Goal: Task Accomplishment & Management: Complete application form

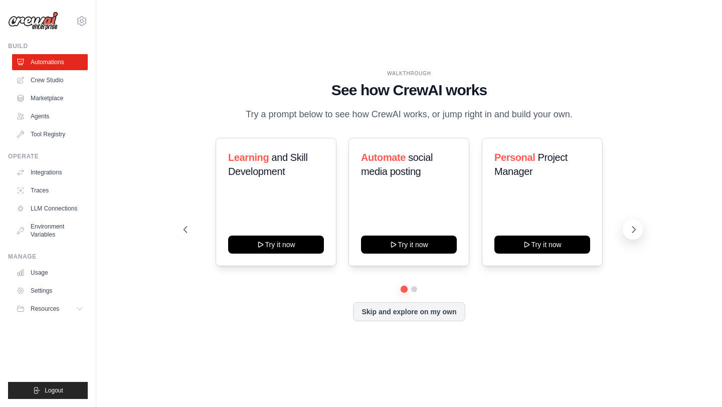
click at [631, 228] on icon at bounding box center [634, 230] width 10 height 10
click at [55, 81] on link "Crew Studio" at bounding box center [51, 80] width 76 height 16
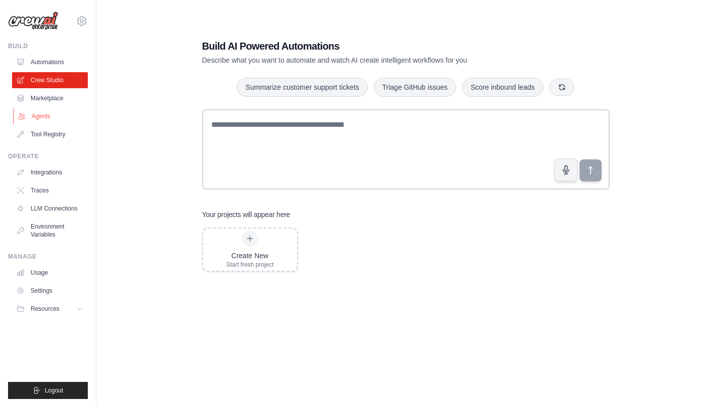
click at [49, 112] on link "Agents" at bounding box center [51, 116] width 76 height 16
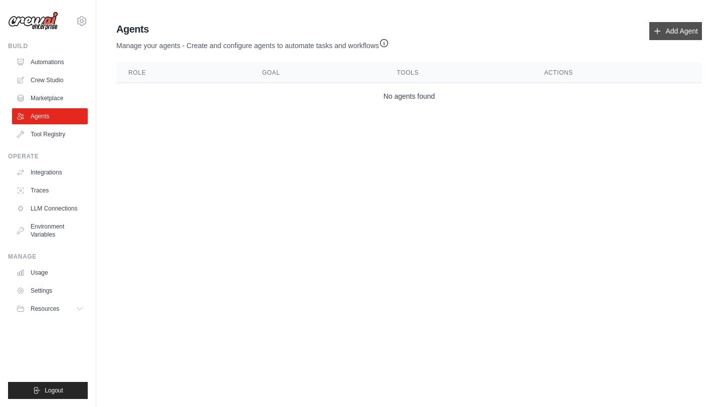
click at [689, 31] on link "Add Agent" at bounding box center [676, 31] width 53 height 18
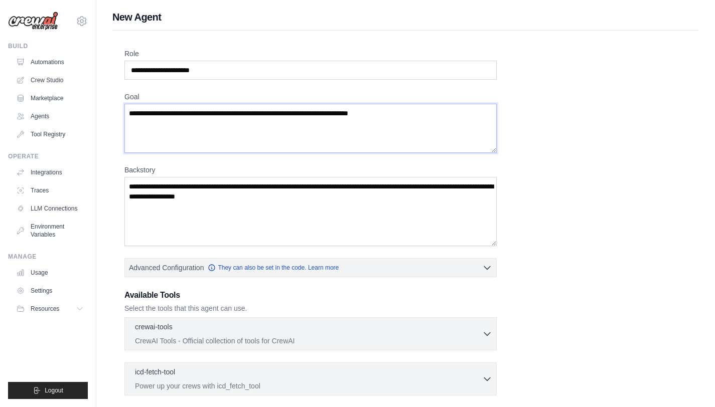
click at [238, 135] on textarea "Goal" at bounding box center [310, 128] width 372 height 49
click at [201, 66] on input "Role" at bounding box center [310, 70] width 372 height 19
type input "*"
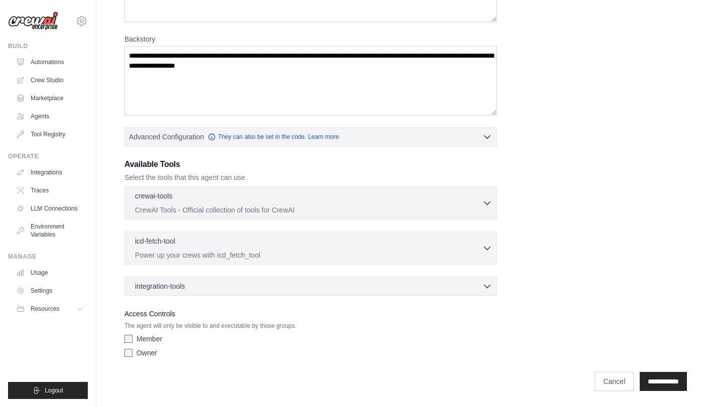
click at [477, 278] on div "integration-tools 0 selected Box Save files to Box Gmail" at bounding box center [310, 286] width 372 height 19
click at [485, 285] on icon "button" at bounding box center [487, 286] width 6 height 3
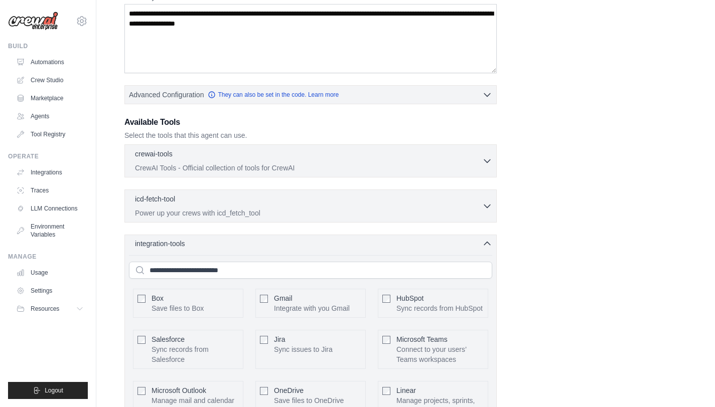
scroll to position [154, 0]
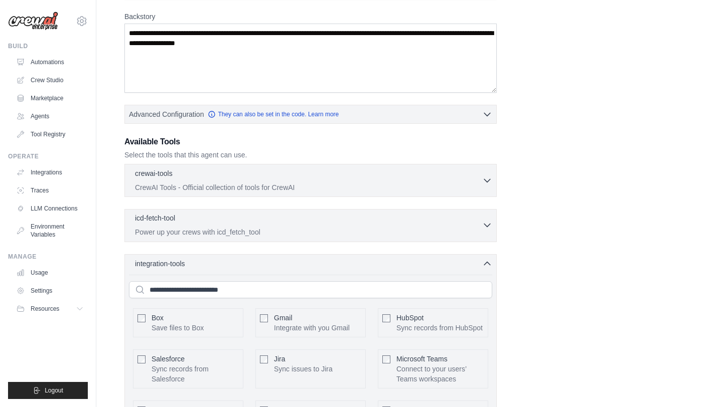
click at [487, 227] on icon "button" at bounding box center [487, 225] width 6 height 3
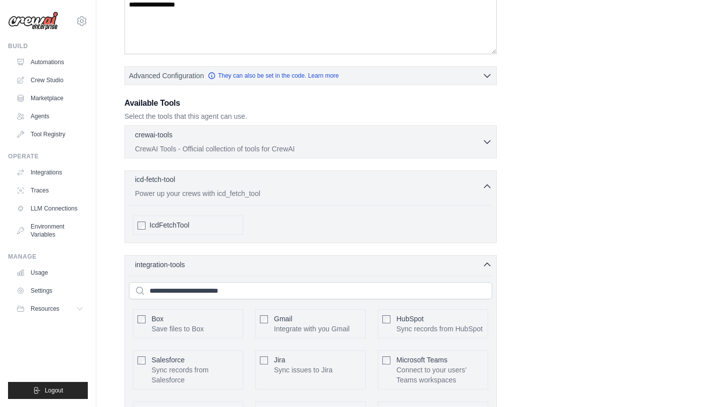
scroll to position [200, 0]
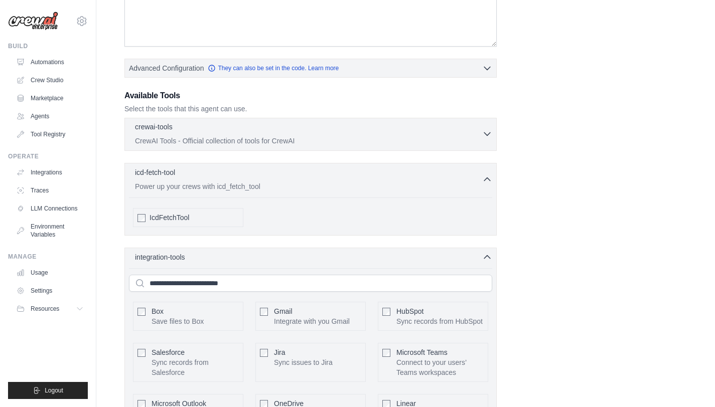
click at [483, 132] on icon "button" at bounding box center [487, 134] width 10 height 10
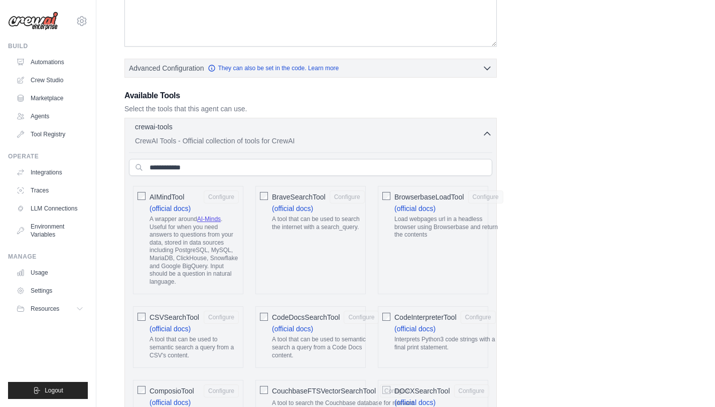
scroll to position [0, 0]
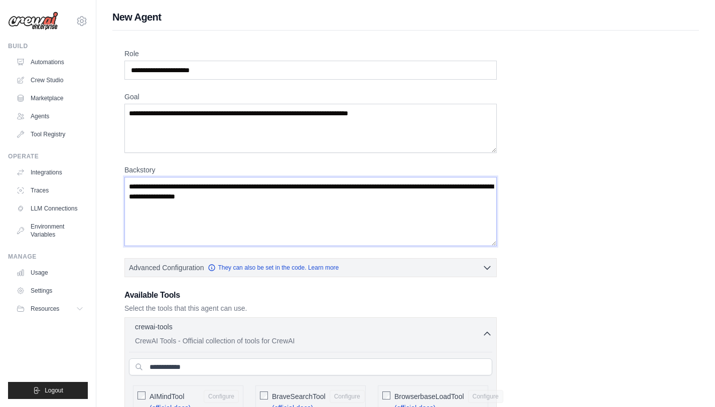
click at [310, 222] on textarea "Backstory" at bounding box center [310, 211] width 372 height 69
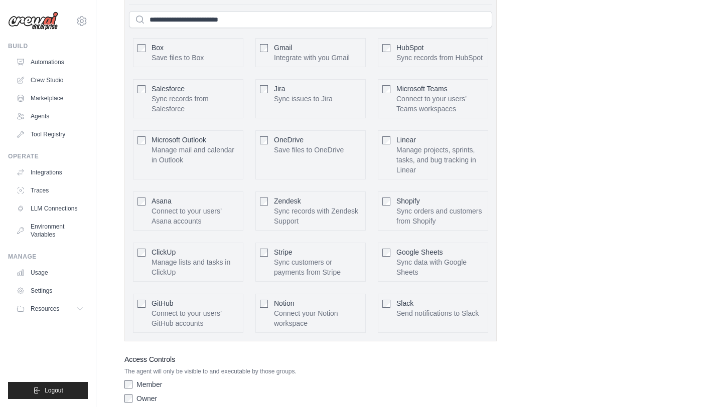
scroll to position [2483, 0]
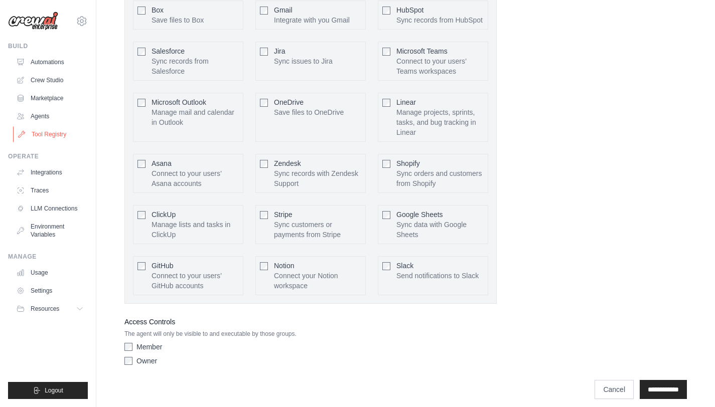
click at [41, 138] on link "Tool Registry" at bounding box center [51, 134] width 76 height 16
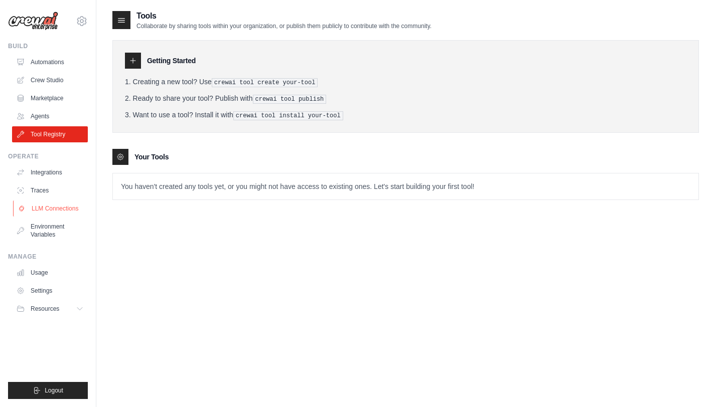
click at [58, 208] on link "LLM Connections" at bounding box center [51, 209] width 76 height 16
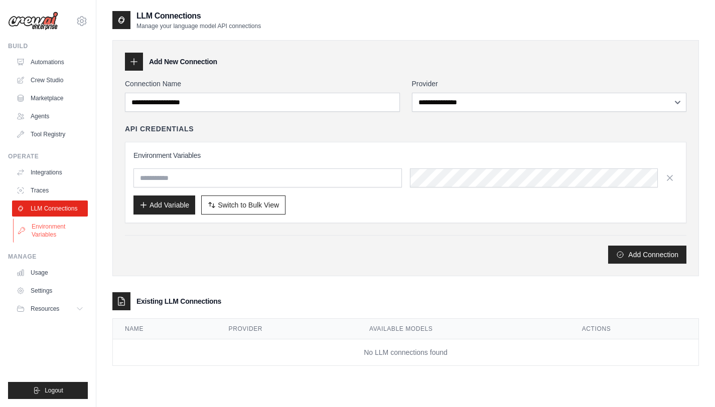
click at [44, 225] on link "Environment Variables" at bounding box center [51, 231] width 76 height 24
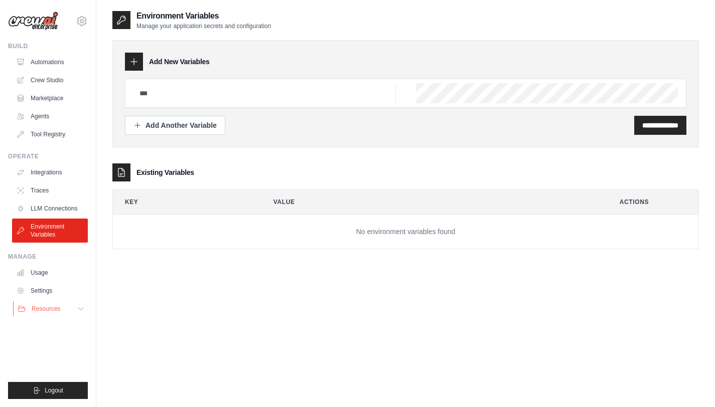
click at [71, 307] on button "Resources" at bounding box center [51, 309] width 76 height 16
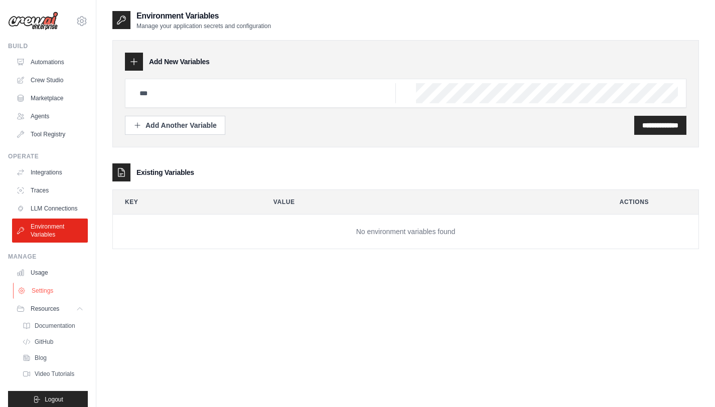
scroll to position [17, 0]
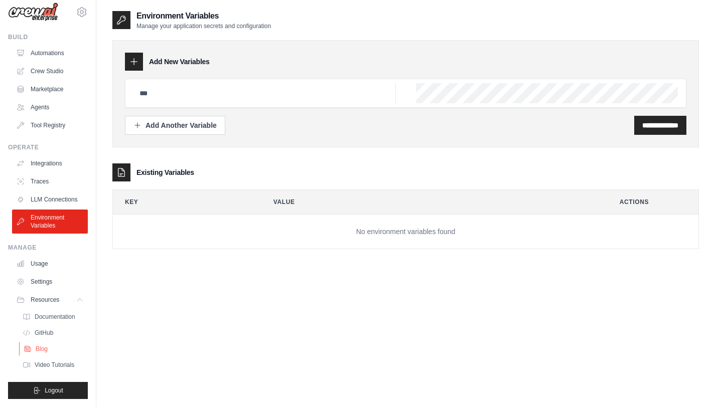
click at [37, 354] on link "Blog" at bounding box center [54, 349] width 70 height 14
click at [29, 263] on link "Usage" at bounding box center [51, 264] width 76 height 16
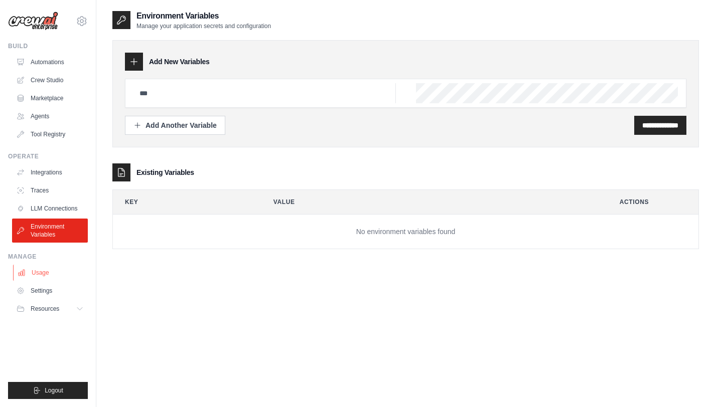
scroll to position [0, 0]
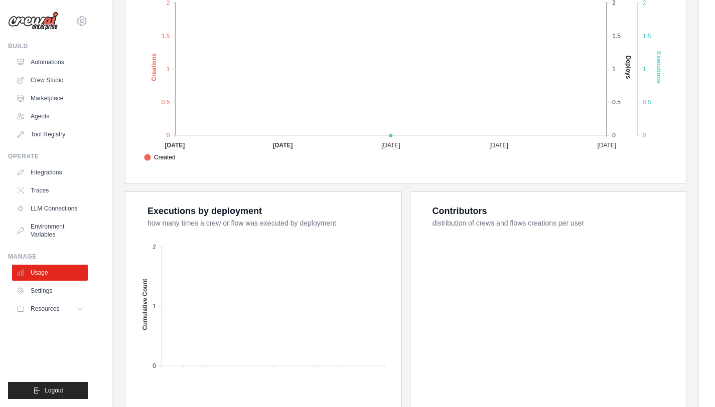
scroll to position [320, 0]
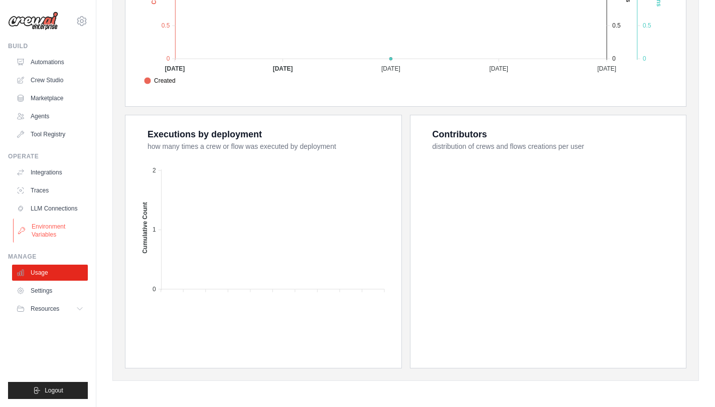
click at [44, 234] on link "Environment Variables" at bounding box center [51, 231] width 76 height 24
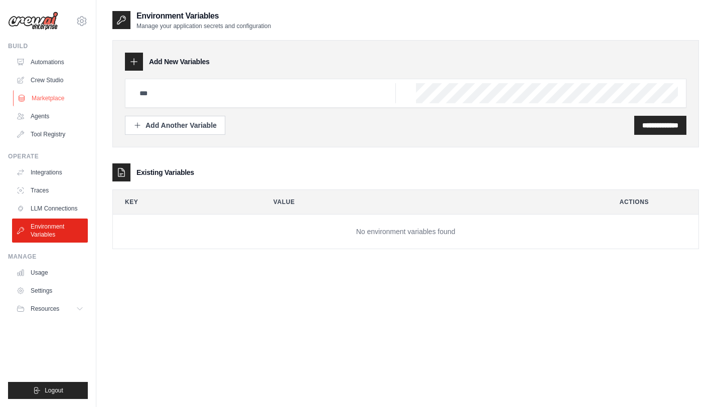
click at [45, 100] on link "Marketplace" at bounding box center [51, 98] width 76 height 16
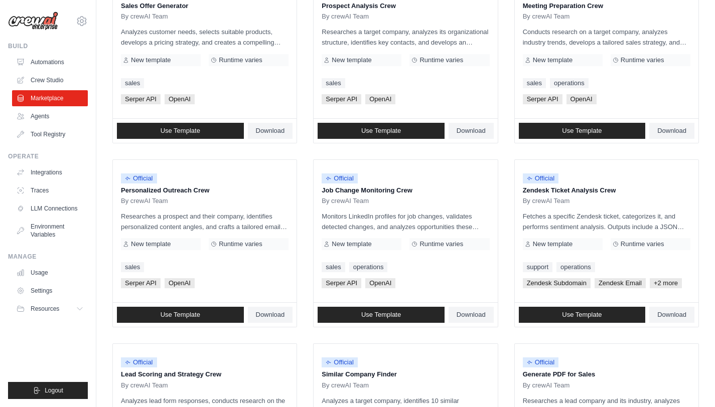
scroll to position [348, 0]
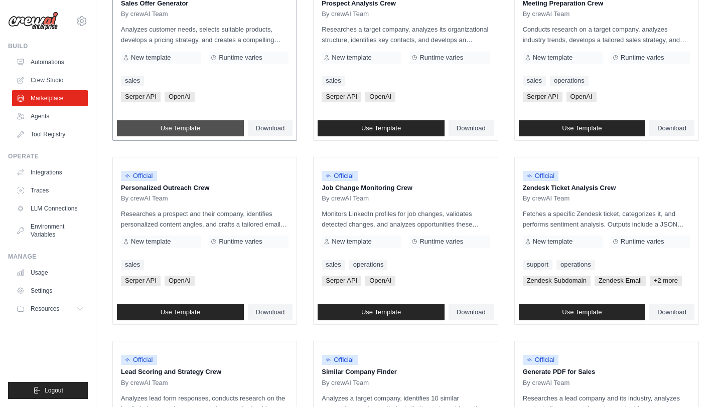
click at [192, 122] on link "Use Template" at bounding box center [180, 128] width 127 height 16
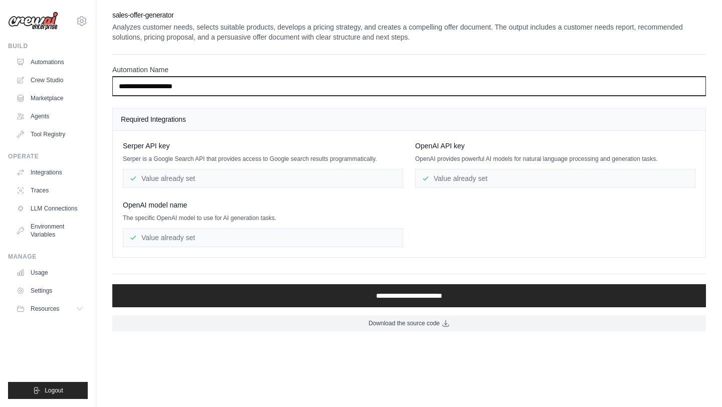
click at [166, 84] on input "**********" at bounding box center [409, 86] width 594 height 19
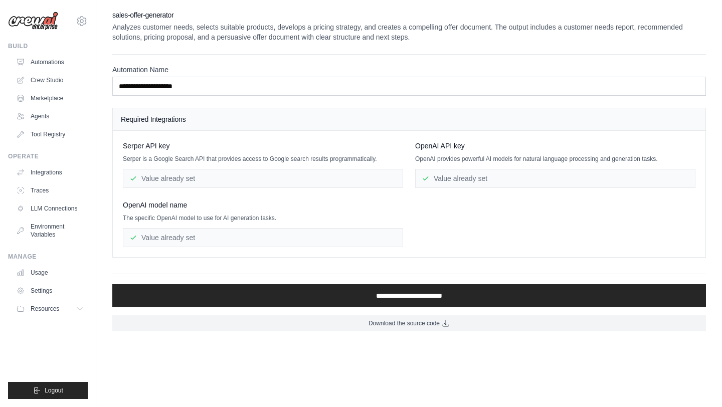
click at [447, 180] on div "Value already set" at bounding box center [555, 178] width 280 height 19
click at [348, 188] on div "Value already set" at bounding box center [263, 178] width 280 height 19
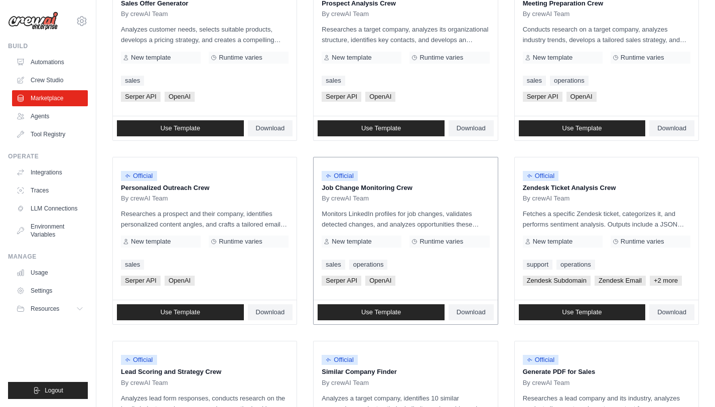
scroll to position [522, 0]
